Goal: Task Accomplishment & Management: Use online tool/utility

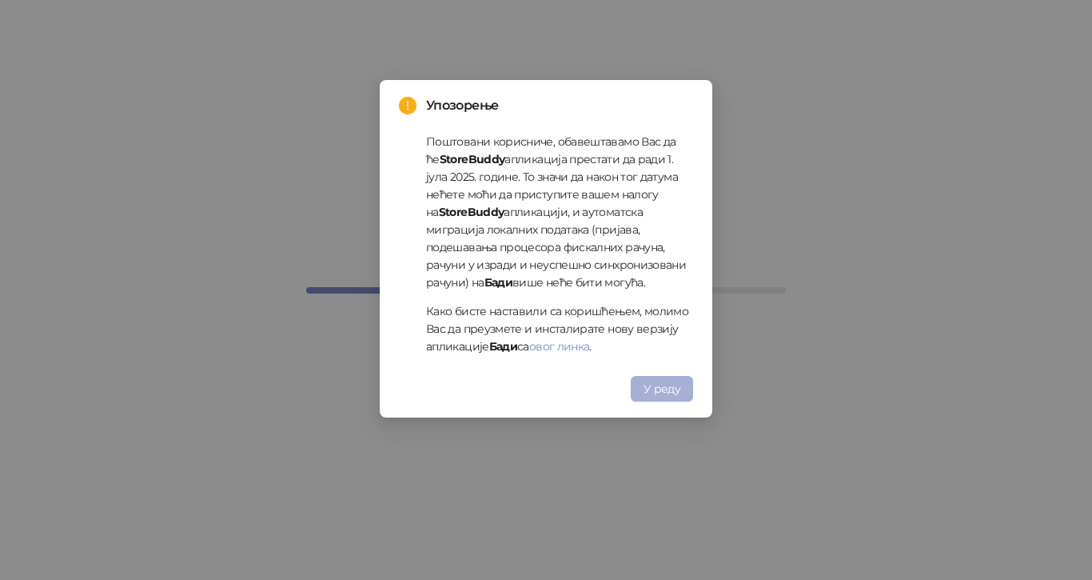
click at [670, 389] on span "У реду" at bounding box center [662, 388] width 37 height 14
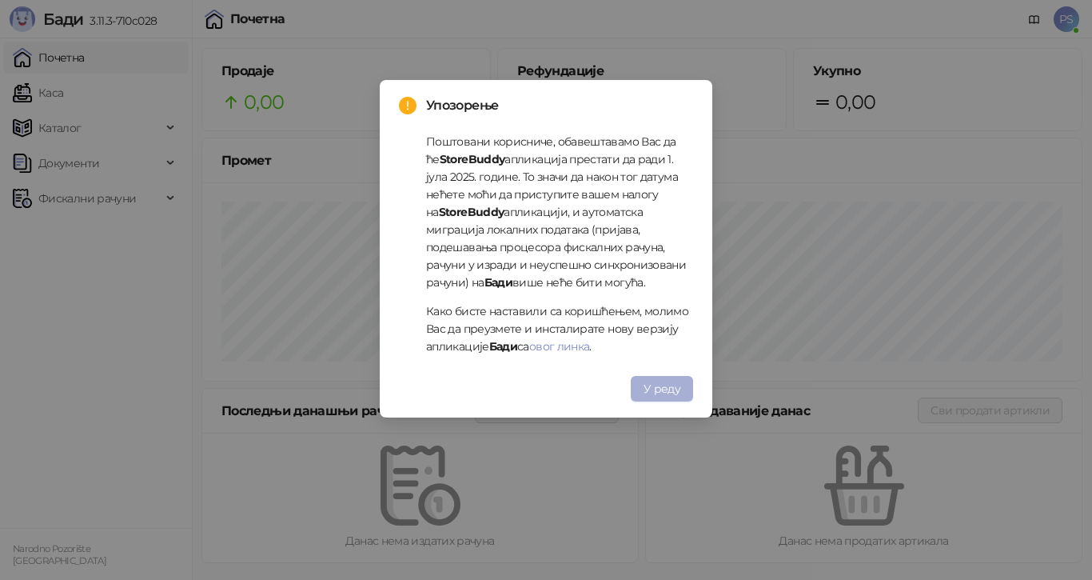
click at [657, 385] on span "У реду" at bounding box center [662, 388] width 37 height 14
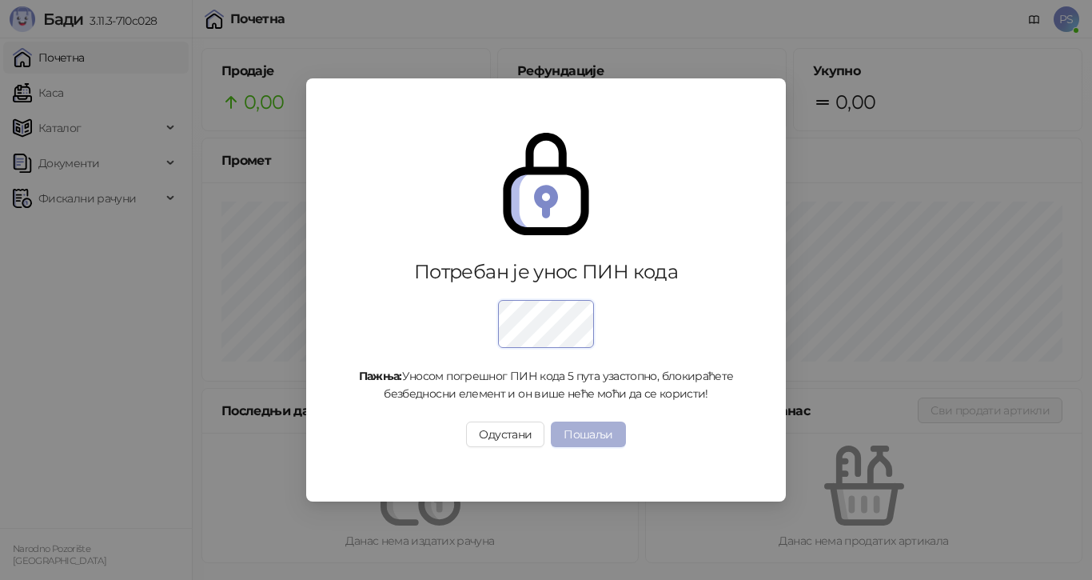
click at [598, 431] on button "Пошаљи" at bounding box center [588, 434] width 74 height 26
